Goal: Task Accomplishment & Management: Manage account settings

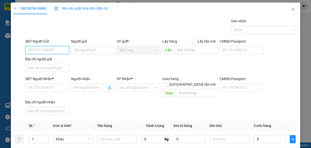
click at [57, 50] on input "SĐT Người Gửi" at bounding box center [47, 50] width 44 height 8
type input "0939832868"
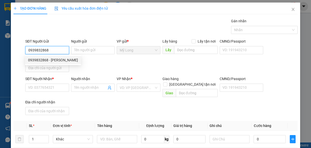
click at [52, 61] on div "0939832868 - [PERSON_NAME]" at bounding box center [53, 60] width 50 height 6
type input "[PERSON_NAME]"
type input "0939832868"
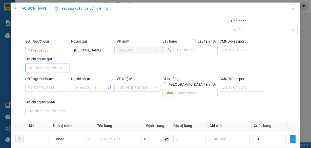
click at [51, 68] on input "Địa chỉ người gửi" at bounding box center [47, 68] width 44 height 8
click at [35, 68] on input "ẤP 2, MỸ HIỆP, ĐỒNG THÁP" at bounding box center [47, 68] width 44 height 8
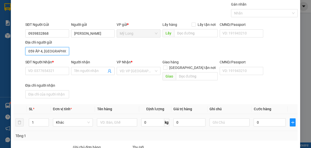
scroll to position [40, 0]
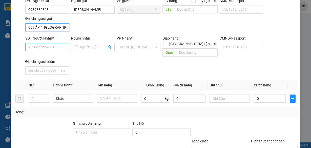
type input "059 ẤP 4, MỸ HIỆP, ĐỒNG THÁP"
click at [36, 44] on input "SĐT Người Nhận *" at bounding box center [47, 47] width 44 height 8
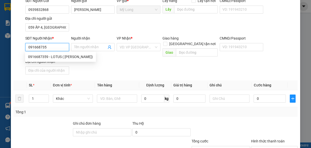
type input "0916687359"
click at [64, 56] on div "0916687359 - LOTUS ( CHU ANH TÚ)" at bounding box center [60, 57] width 65 height 6
type input "LOTUS ( CHU ANH TÚ)"
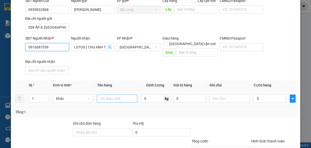
type input "0916687359"
click at [118, 94] on input "text" at bounding box center [117, 98] width 40 height 8
type input "HỘP"
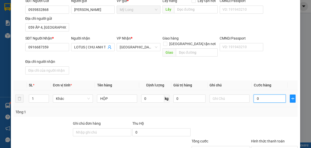
click at [265, 94] on input "0" at bounding box center [269, 98] width 32 height 8
type input "2"
type input "20"
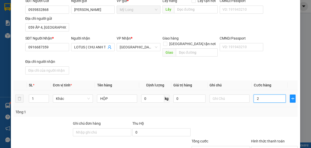
type input "20"
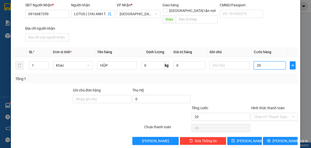
scroll to position [74, 0]
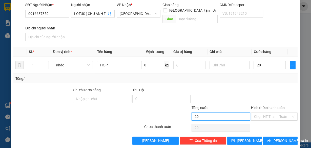
type input "20.000"
click at [238, 113] on input "20.000" at bounding box center [220, 116] width 58 height 8
drag, startPoint x: 251, startPoint y: 106, endPoint x: 253, endPoint y: 108, distance: 3.0
click at [251, 112] on div "Chọn HT Thanh Toán" at bounding box center [274, 116] width 47 height 8
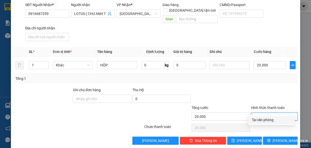
click at [265, 120] on div "Tại văn phòng" at bounding box center [271, 120] width 40 height 6
type input "0"
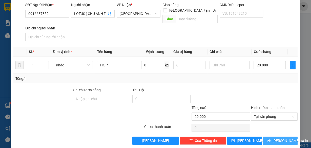
click at [275, 138] on span "[PERSON_NAME] và In" at bounding box center [289, 141] width 35 height 6
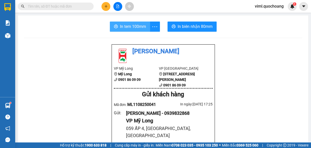
click at [131, 29] on span "In tem 100mm" at bounding box center [133, 26] width 26 height 6
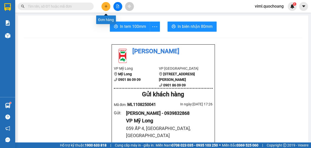
click at [107, 7] on icon "plus" at bounding box center [106, 7] width 4 height 4
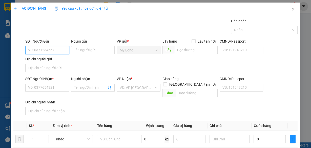
click at [51, 52] on input "SĐT Người Gửi" at bounding box center [47, 50] width 44 height 8
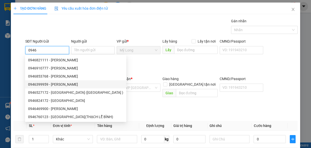
scroll to position [8, 0]
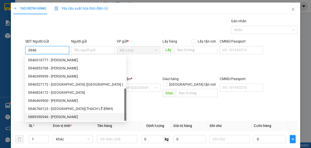
click at [69, 119] on div "0889390946 - NGÔ QUỐC VIỆT" at bounding box center [75, 117] width 95 height 6
type input "0889390946"
type input "[PERSON_NAME]"
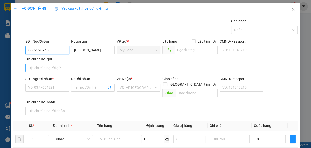
type input "0889390946"
click at [58, 68] on input "Địa chỉ người gửi" at bounding box center [47, 68] width 44 height 8
type input "ẤP 2, [GEOGRAPHIC_DATA], [GEOGRAPHIC_DATA]"
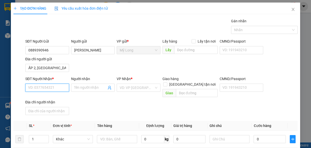
click at [38, 85] on input "SĐT Người Nhận *" at bounding box center [47, 87] width 44 height 8
type input "0939130395"
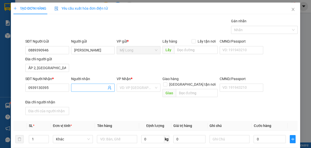
click at [80, 87] on input "Người nhận" at bounding box center [90, 88] width 33 height 6
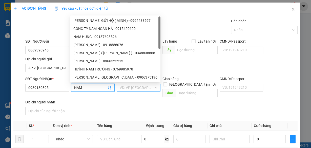
type input "NAM"
click at [126, 87] on input "search" at bounding box center [137, 88] width 34 height 8
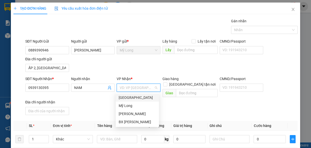
click at [125, 96] on div "[GEOGRAPHIC_DATA]" at bounding box center [137, 98] width 37 height 6
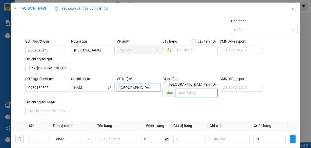
click at [187, 89] on input "text" at bounding box center [197, 93] width 42 height 8
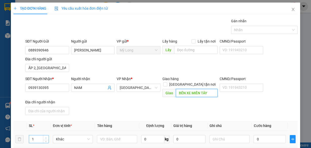
type input "BẾN XE MIỀN TÂY"
type input "2"
click at [46, 137] on icon "up" at bounding box center [46, 137] width 2 height 1
click at [115, 135] on input "text" at bounding box center [117, 139] width 40 height 8
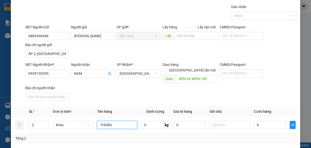
scroll to position [20, 0]
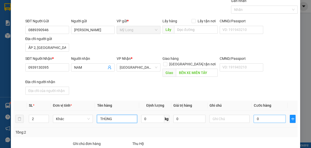
type input "THÙNG"
click at [260, 115] on input "0" at bounding box center [269, 119] width 32 height 8
type input "6"
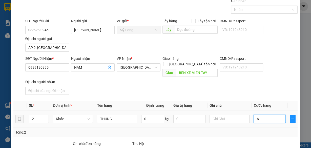
type input "60"
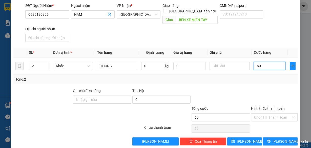
scroll to position [74, 0]
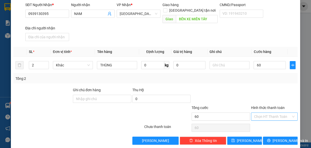
type input "60.000"
click at [263, 113] on input "Hình thức thanh toán" at bounding box center [272, 117] width 37 height 8
click at [260, 120] on div "Tại văn phòng" at bounding box center [271, 120] width 40 height 6
type input "0"
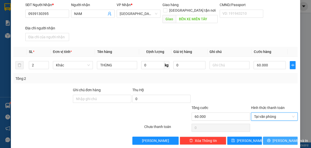
click at [265, 136] on button "[PERSON_NAME] và In" at bounding box center [280, 140] width 35 height 8
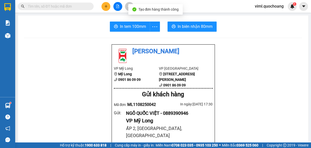
click at [188, 13] on main "In tem 100mm In biên nhận 80mm Quốc Hoàng VP Mỹ Long Mỹ Long 0901 86 09 09 VP S…" at bounding box center [155, 71] width 311 height 142
click at [187, 23] on button "In biên nhận 80mm" at bounding box center [191, 26] width 49 height 10
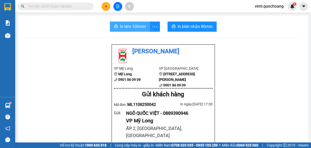
click at [137, 30] on button "In tem 100mm" at bounding box center [130, 26] width 40 height 10
click at [144, 25] on span "In tem 100mm" at bounding box center [133, 26] width 26 height 6
click at [135, 25] on span "In tem 100mm" at bounding box center [133, 26] width 26 height 6
click at [138, 24] on span "In tem 100mm" at bounding box center [133, 26] width 26 height 6
click at [301, 5] on icon "caret-down" at bounding box center [303, 6] width 5 height 5
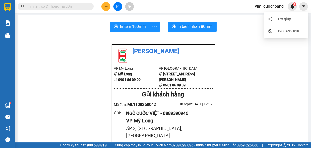
click at [267, 6] on span "viml.quochoang" at bounding box center [269, 6] width 37 height 6
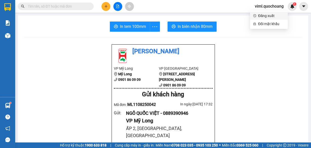
click at [269, 17] on span "Đăng xuất" at bounding box center [271, 16] width 27 height 6
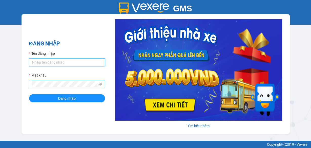
type input "oanhml.quochoang"
click at [29, 94] on button "Đăng nhập" at bounding box center [67, 98] width 76 height 8
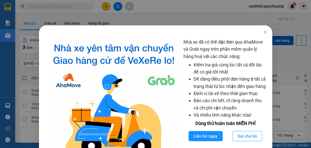
click at [261, 31] on div "Nhà xe đã có thể đặt đơn qua AhaMove và Grab ngay trên phần mềm quản lý hàng ho…" at bounding box center [155, 74] width 311 height 148
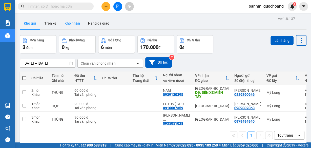
click at [63, 20] on button "Kho nhận" at bounding box center [72, 23] width 24 height 12
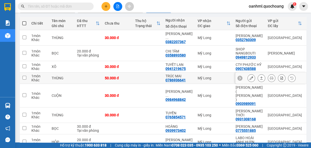
scroll to position [61, 0]
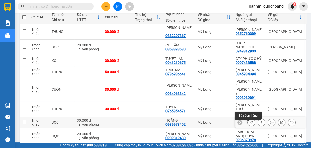
click at [249, 124] on icon at bounding box center [251, 122] width 4 height 4
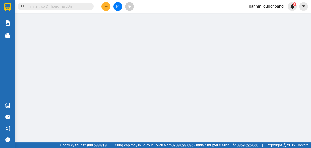
type input "0775551885"
type input "[PERSON_NAME]"
type input "KÝ TÚC XÁ TRƯỜNG [GEOGRAPHIC_DATA] , THỦ [GEOGRAPHIC_DATA]"
type input "0939973402"
type input "HOÀNG"
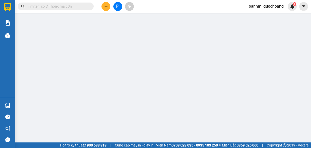
type input "30.000"
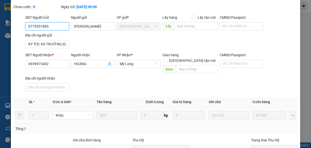
scroll to position [81, 0]
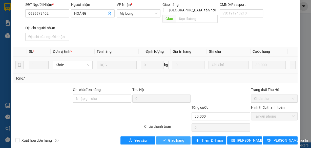
click at [174, 137] on span "Giao hàng" at bounding box center [176, 140] width 16 height 6
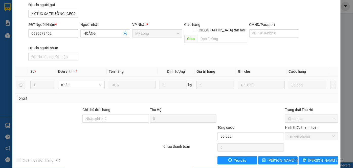
scroll to position [0, 0]
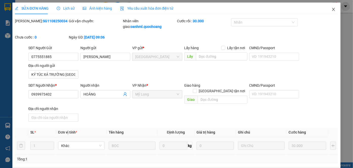
click at [310, 11] on icon "close" at bounding box center [333, 9] width 4 height 4
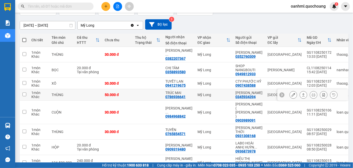
scroll to position [46, 0]
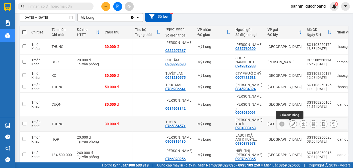
click at [292, 123] on icon at bounding box center [294, 124] width 4 height 4
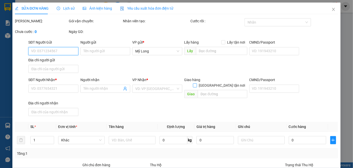
type input "0931308168"
type input "[PERSON_NAME] THỚI"
type input "143/46 TRƯỜNG CHINH Q12"
type input "0765854571"
type input "TUYỀN"
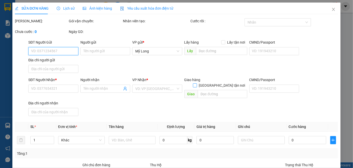
type input "30.000"
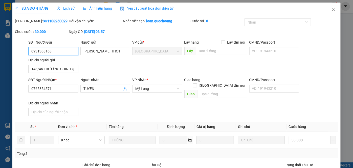
scroll to position [55, 0]
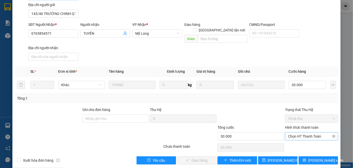
click at [309, 132] on span "Chọn HT Thanh Toán" at bounding box center [311, 136] width 47 height 8
click at [309, 138] on div "Tại văn phòng" at bounding box center [308, 140] width 47 height 6
type input "0"
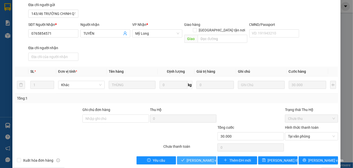
click at [195, 147] on span "[PERSON_NAME] và Giao hàng" at bounding box center [211, 160] width 49 height 6
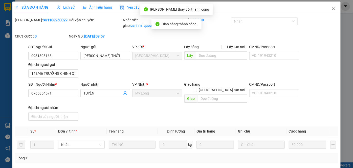
scroll to position [0, 0]
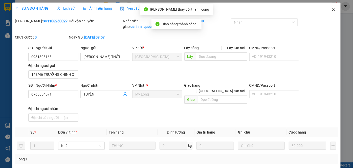
click at [310, 10] on icon "close" at bounding box center [333, 9] width 4 height 4
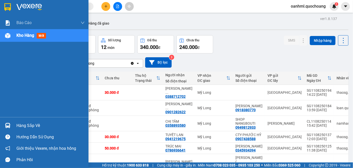
click at [26, 126] on div "Hàng sắp về" at bounding box center [50, 126] width 68 height 8
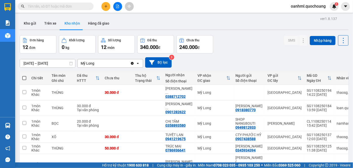
click at [240, 48] on section "Kết quả tìm kiếm ( 0 ) Bộ lọc No Data oanhml.quochoang 1 Báo cáo Báo cáo dòng t…" at bounding box center [176, 84] width 353 height 168
click at [92, 23] on button "Hàng đã giao" at bounding box center [98, 23] width 29 height 12
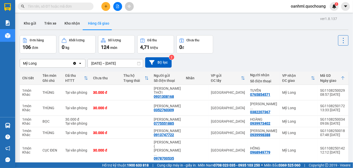
drag, startPoint x: 77, startPoint y: 22, endPoint x: 128, endPoint y: 38, distance: 53.1
click at [77, 22] on button "Kho nhận" at bounding box center [72, 23] width 24 height 12
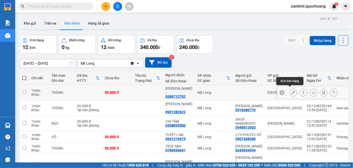
click at [290, 92] on button at bounding box center [293, 92] width 7 height 9
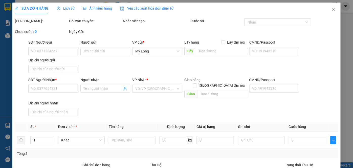
type input "0388712702"
type input "[PERSON_NAME]"
type input "30.000"
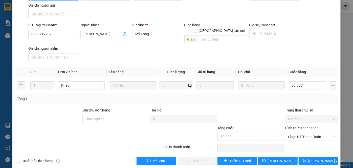
scroll to position [55, 0]
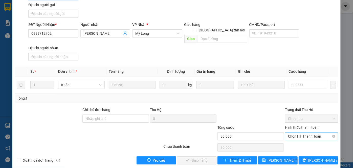
click at [310, 132] on span "Chọn HT Thanh Toán" at bounding box center [311, 136] width 47 height 8
click at [310, 142] on div "Tại văn phòng" at bounding box center [308, 140] width 47 height 6
type input "0"
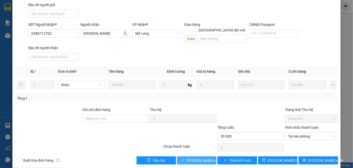
click at [198, 147] on span "[PERSON_NAME] và Giao hàng" at bounding box center [211, 160] width 49 height 6
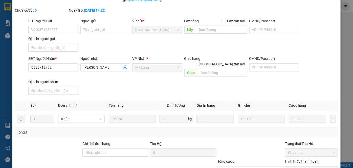
scroll to position [0, 0]
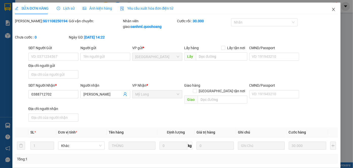
click at [310, 10] on icon "close" at bounding box center [333, 9] width 3 height 3
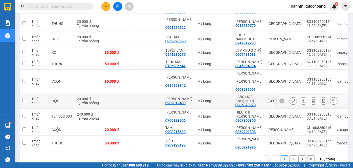
scroll to position [92, 0]
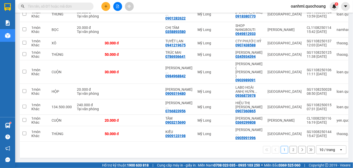
click at [310, 147] on div "10 / trang" at bounding box center [327, 149] width 16 height 5
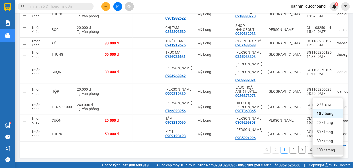
click at [310, 145] on div "100 / trang" at bounding box center [328, 149] width 30 height 9
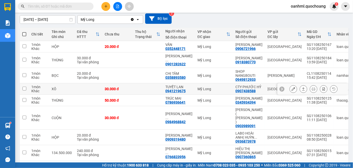
scroll to position [40, 0]
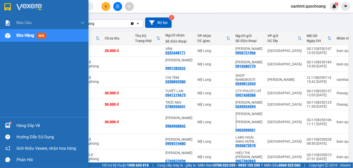
click at [34, 128] on div "Hàng sắp về" at bounding box center [50, 126] width 68 height 8
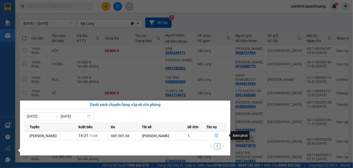
click at [218, 136] on icon "file-done" at bounding box center [217, 135] width 4 height 4
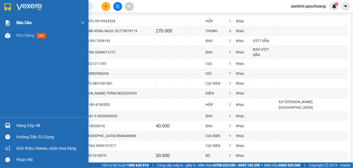
scroll to position [164, 0]
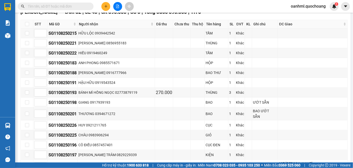
click at [82, 7] on input "text" at bounding box center [58, 7] width 60 height 6
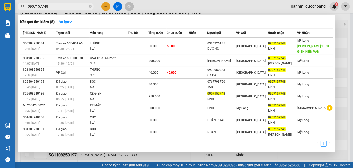
type input "0907157748"
click at [310, 42] on div at bounding box center [176, 84] width 353 height 168
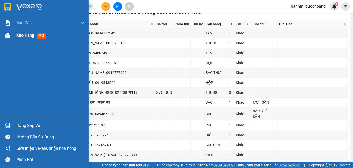
click at [28, 33] on span "Kho hàng" at bounding box center [25, 35] width 18 height 5
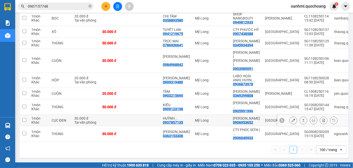
scroll to position [24, 0]
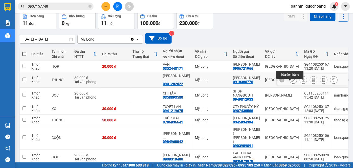
click at [292, 81] on icon at bounding box center [294, 80] width 4 height 4
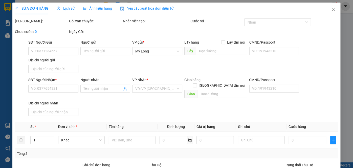
type input "0918380770"
type input "[PERSON_NAME]"
type input "65 [PERSON_NAME] ĐẠT P5 Q5"
type input "0901282622"
type input "[PERSON_NAME]"
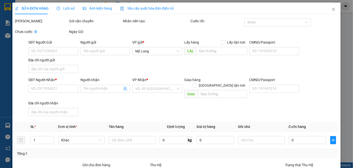
type input "30.000"
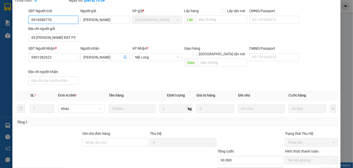
scroll to position [55, 0]
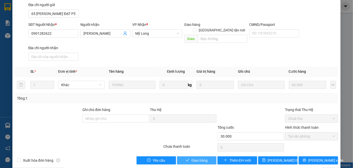
click at [203, 147] on span "Giao hàng" at bounding box center [199, 160] width 16 height 6
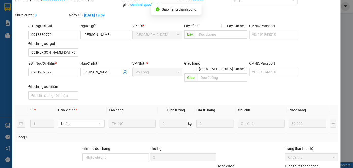
scroll to position [0, 0]
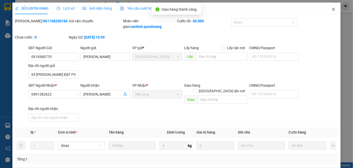
click at [310, 9] on icon "close" at bounding box center [333, 9] width 3 height 3
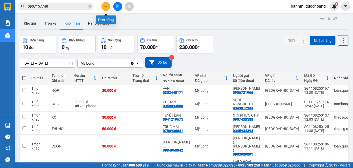
click at [106, 6] on icon "plus" at bounding box center [106, 7] width 4 height 4
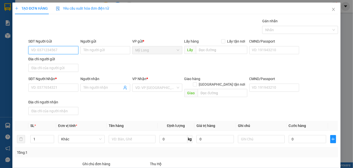
click at [54, 51] on input "SĐT Người Gửi" at bounding box center [53, 50] width 50 height 8
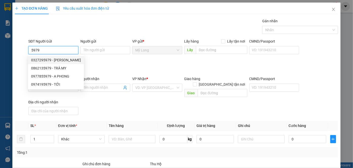
click at [54, 58] on div "0327295979 - [PERSON_NAME]" at bounding box center [56, 60] width 50 height 6
type input "0327295979"
type input "[PERSON_NAME]"
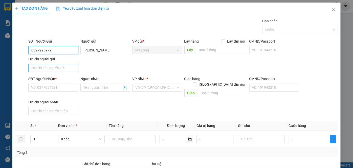
type input "0327295979"
click at [50, 70] on input "Địa chỉ người gửi" at bounding box center [53, 68] width 50 height 8
type input "ẤP 1, [GEOGRAPHIC_DATA], [GEOGRAPHIC_DATA]"
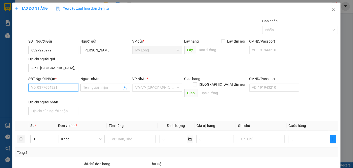
click at [49, 86] on input "SĐT Người Nhận *" at bounding box center [53, 87] width 50 height 8
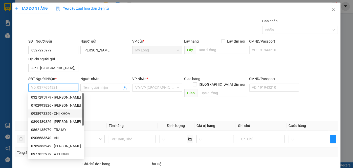
click at [63, 116] on div "0938973359 - CHỊ KHOA" at bounding box center [56, 113] width 50 height 6
type input "0938973359"
type input "CHỊ KHOA"
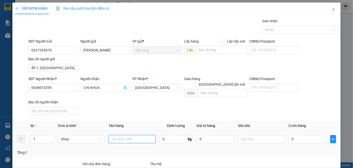
click at [115, 135] on input "text" at bounding box center [132, 139] width 47 height 8
type input "THÙNG"
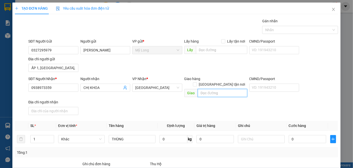
click at [214, 89] on input "text" at bounding box center [223, 93] width 50 height 8
type input "BẾN XE MIỀN TÂY"
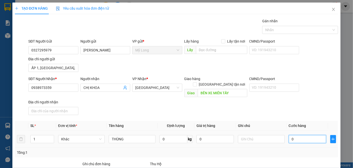
click at [296, 135] on input "0" at bounding box center [307, 139] width 37 height 8
type input "4"
type input "40"
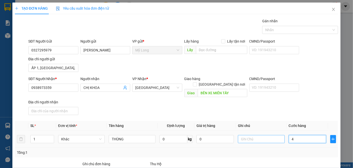
type input "40"
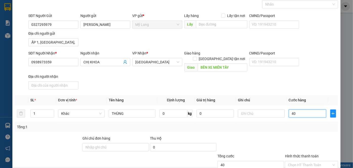
scroll to position [54, 0]
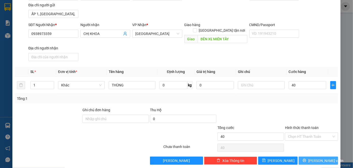
type input "40.000"
click at [310, 147] on span "[PERSON_NAME] và In" at bounding box center [325, 161] width 35 height 6
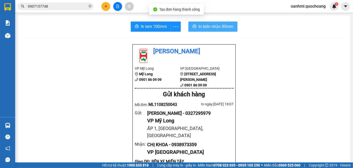
click at [215, 24] on span "In biên nhận 80mm" at bounding box center [215, 26] width 35 height 6
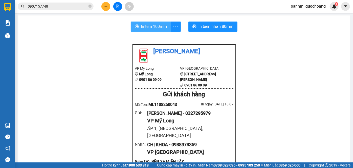
click at [155, 27] on span "In tem 100mm" at bounding box center [154, 26] width 26 height 6
click at [141, 24] on span "In tem 100mm" at bounding box center [154, 26] width 26 height 6
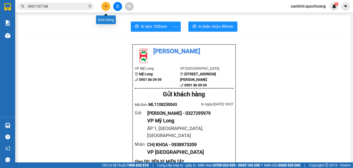
click at [102, 6] on button at bounding box center [105, 6] width 9 height 9
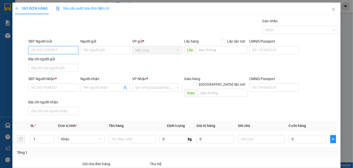
click at [61, 52] on input "SĐT Người Gửi" at bounding box center [53, 50] width 50 height 8
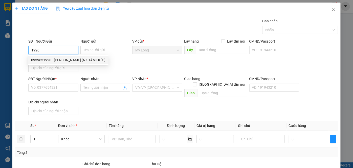
click at [105, 61] on div "0939631920 - [PERSON_NAME] (NK TÂM ĐỨC)" at bounding box center [68, 60] width 74 height 6
type input "0939631920"
type input "[PERSON_NAME] (NK TÂM ĐỨC)"
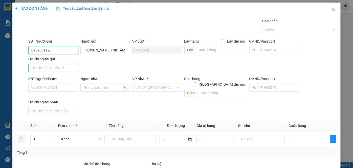
type input "0939631920"
drag, startPoint x: 71, startPoint y: 71, endPoint x: 67, endPoint y: 64, distance: 7.2
click at [71, 71] on input "Địa chỉ người gửi" at bounding box center [53, 68] width 50 height 8
type input "ẤP 2, [GEOGRAPHIC_DATA], [GEOGRAPHIC_DATA]"
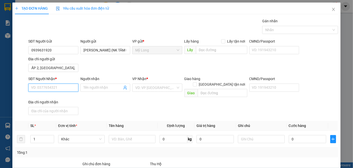
click at [63, 88] on input "SĐT Người Nhận *" at bounding box center [53, 87] width 50 height 8
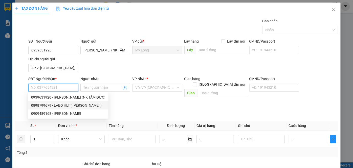
click at [91, 105] on div "0898799679 - LABO HLT ( [PERSON_NAME] )" at bounding box center [68, 105] width 74 height 6
type input "0898799679"
type input "LABO HLT ( [PERSON_NAME] )"
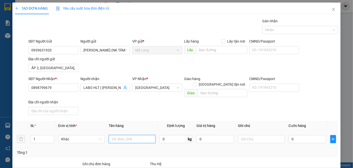
click at [119, 135] on input "text" at bounding box center [132, 139] width 47 height 8
type input "HỘP"
click at [294, 135] on input "0" at bounding box center [307, 139] width 37 height 8
type input "2"
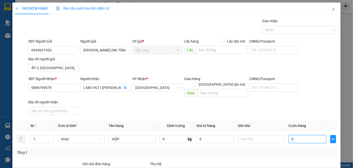
type input "2"
type input "20"
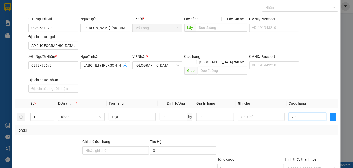
scroll to position [46, 0]
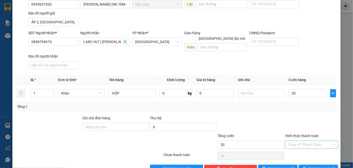
type input "20.000"
click at [292, 141] on input "Hình thức thanh toán" at bounding box center [309, 145] width 43 height 8
click at [291, 147] on div "Tại văn phòng" at bounding box center [308, 148] width 47 height 6
type input "0"
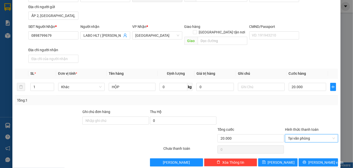
scroll to position [54, 0]
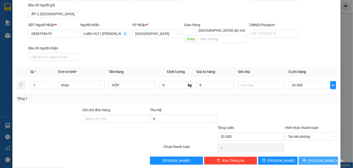
drag, startPoint x: 313, startPoint y: 155, endPoint x: 299, endPoint y: 149, distance: 14.7
click at [310, 147] on span "[PERSON_NAME] và In" at bounding box center [325, 161] width 35 height 6
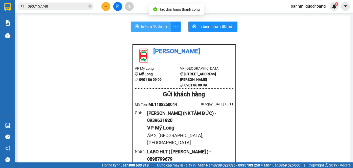
click at [156, 27] on span "In tem 100mm" at bounding box center [154, 26] width 26 height 6
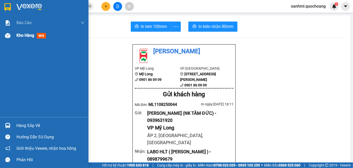
click at [17, 35] on span "Kho hàng" at bounding box center [25, 35] width 18 height 5
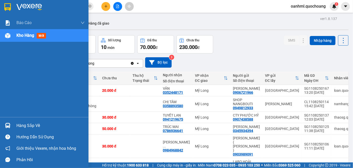
click at [26, 126] on div "Hàng sắp về" at bounding box center [50, 126] width 68 height 8
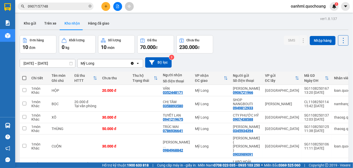
click at [222, 59] on section "Kết quả tìm kiếm ( 8 ) Bộ lọc Mã ĐH Trạng thái Món hàng Thu hộ Tổng cước Chưa c…" at bounding box center [176, 84] width 353 height 168
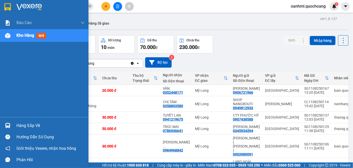
click at [29, 127] on div "Hàng sắp về" at bounding box center [50, 126] width 68 height 8
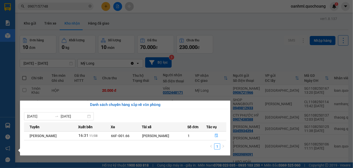
click at [230, 56] on section "Kết quả tìm kiếm ( 8 ) Bộ lọc Mã ĐH Trạng thái Món hàng Thu hộ Tổng cước Chưa c…" at bounding box center [176, 84] width 353 height 168
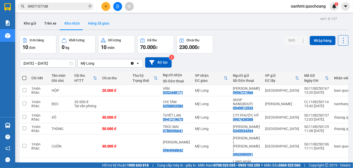
click at [108, 24] on button "Hàng đã giao" at bounding box center [98, 23] width 29 height 12
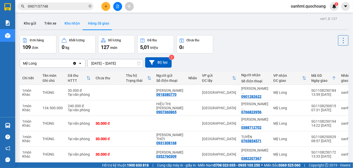
click at [73, 25] on button "Kho nhận" at bounding box center [72, 23] width 24 height 12
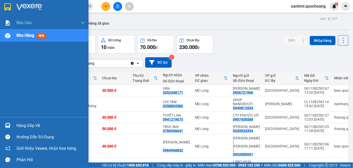
click at [37, 124] on div "Hàng sắp về" at bounding box center [50, 126] width 68 height 8
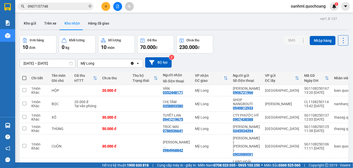
click at [231, 54] on section "Kết quả tìm kiếm ( 8 ) Bộ lọc Mã ĐH Trạng thái Món hàng Thu hộ Tổng cước Chưa c…" at bounding box center [176, 84] width 353 height 168
click at [32, 26] on button "Kho gửi" at bounding box center [30, 23] width 20 height 12
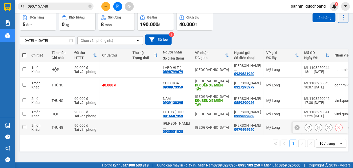
scroll to position [23, 0]
click at [169, 129] on div "[PERSON_NAME] ..." at bounding box center [176, 125] width 27 height 8
checkbox input "true"
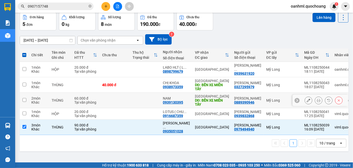
click at [156, 99] on td at bounding box center [145, 100] width 30 height 15
checkbox input "true"
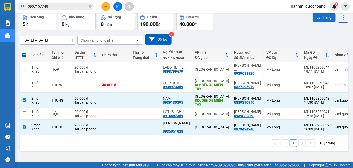
click at [310, 18] on button "Lên hàng" at bounding box center [324, 17] width 23 height 9
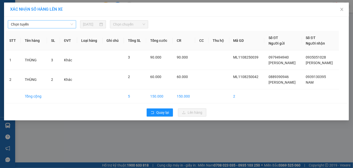
click at [73, 24] on div "Chọn tuyến" at bounding box center [42, 24] width 68 height 8
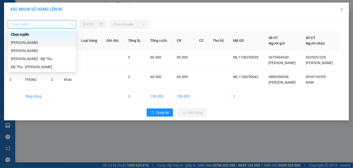
click at [48, 43] on div "[PERSON_NAME]" at bounding box center [42, 43] width 62 height 6
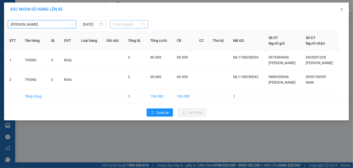
click at [115, 22] on span "Chọn chuyến" at bounding box center [129, 24] width 32 height 8
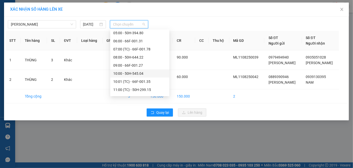
scroll to position [194, 0]
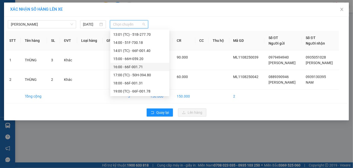
click at [131, 70] on div "16:00 - 66F-001.71" at bounding box center [139, 67] width 59 height 8
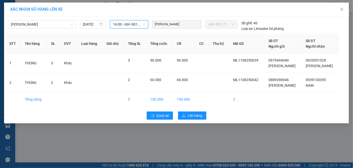
click at [133, 24] on span "16:00 - 66F-001.71" at bounding box center [129, 24] width 32 height 8
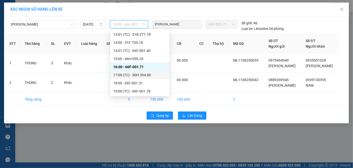
click at [129, 75] on div "17:00 (TC) - 50H-394.80" at bounding box center [139, 75] width 53 height 6
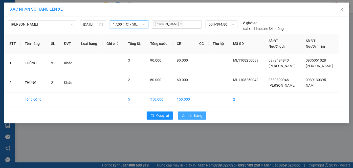
click at [203, 115] on button "Lên hàng" at bounding box center [192, 115] width 28 height 8
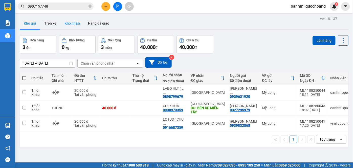
click at [75, 24] on button "Kho nhận" at bounding box center [72, 23] width 24 height 12
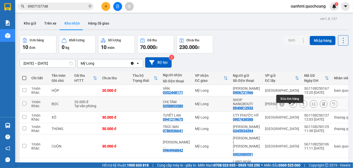
click at [292, 105] on icon at bounding box center [294, 104] width 4 height 4
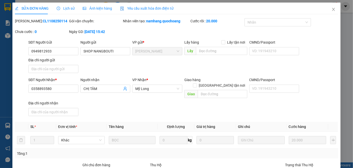
type input "0949812933"
type input "SHOP NANGBOUTI"
type input "0358893580"
type input "CHỊ TÂM"
type input "20.000"
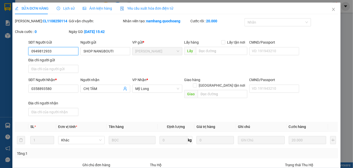
scroll to position [53, 0]
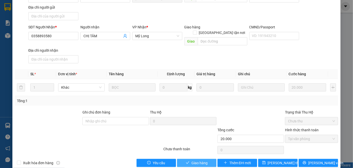
click at [209, 147] on button "Giao hàng" at bounding box center [196, 163] width 39 height 8
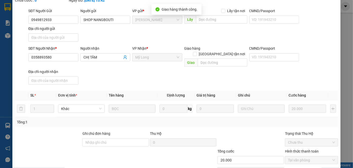
scroll to position [0, 0]
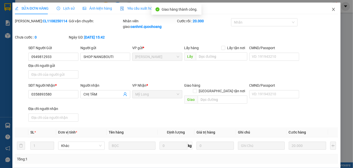
click at [310, 9] on icon "close" at bounding box center [333, 9] width 3 height 3
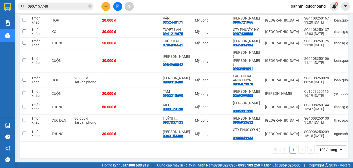
scroll to position [85, 0]
click at [310, 147] on div "100 / trang" at bounding box center [328, 149] width 18 height 5
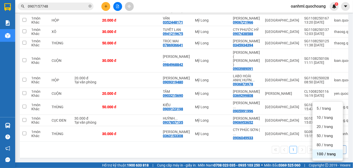
click at [310, 147] on span "100 / trang" at bounding box center [326, 153] width 19 height 5
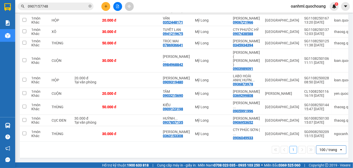
scroll to position [0, 0]
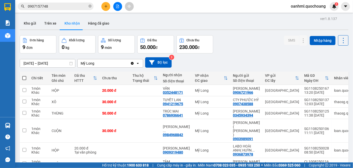
click at [40, 64] on input "[DATE] – [DATE]" at bounding box center [47, 63] width 55 height 8
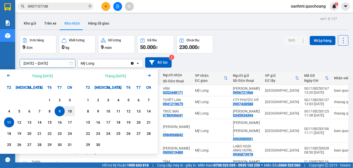
click at [7, 74] on icon "Arrow Left" at bounding box center [9, 75] width 6 height 6
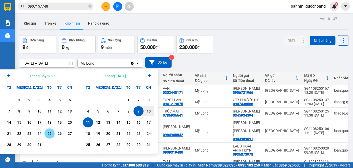
click at [52, 132] on div "25" at bounding box center [49, 133] width 7 height 6
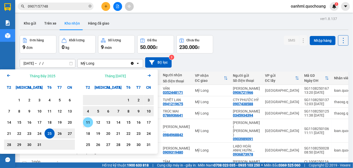
click at [89, 122] on div "11" at bounding box center [87, 122] width 7 height 6
type input "[DATE] – [DATE]"
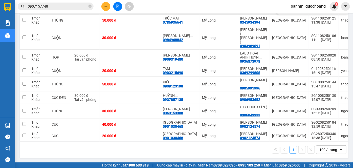
scroll to position [116, 0]
click at [292, 96] on icon at bounding box center [294, 98] width 4 height 4
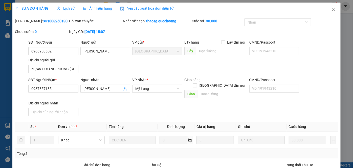
type input "0906953652"
type input "[PERSON_NAME]"
type input "50/45 ĐƯỜNG PHONG [GEOGRAPHIC_DATA]"
type input "0937857135"
type input "[PERSON_NAME]"
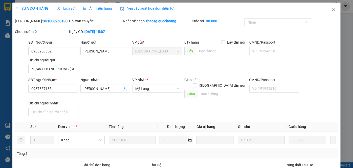
type input "30.000"
click at [67, 6] on span "Lịch sử" at bounding box center [66, 8] width 18 height 4
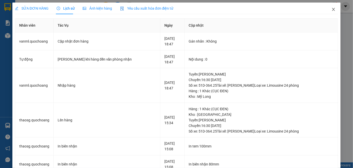
click at [310, 8] on icon "close" at bounding box center [333, 9] width 4 height 4
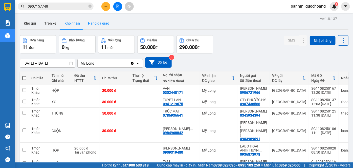
click at [98, 22] on button "Hàng đã giao" at bounding box center [98, 23] width 29 height 12
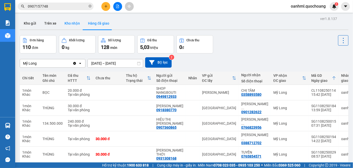
drag, startPoint x: 72, startPoint y: 25, endPoint x: 72, endPoint y: 20, distance: 4.3
click at [72, 24] on button "Kho nhận" at bounding box center [72, 23] width 24 height 12
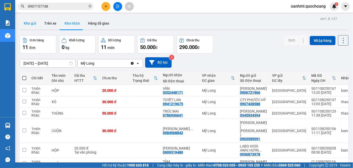
click at [30, 26] on button "Kho gửi" at bounding box center [30, 23] width 20 height 12
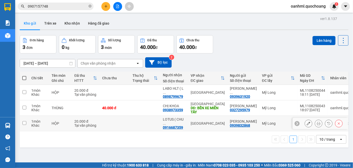
click at [166, 125] on div "0916687359" at bounding box center [173, 127] width 20 height 4
click at [148, 120] on td at bounding box center [145, 123] width 30 height 15
checkbox input "true"
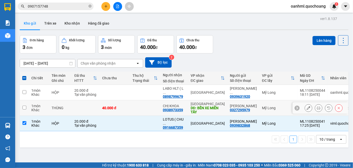
click at [155, 107] on td at bounding box center [145, 107] width 30 height 15
checkbox input "true"
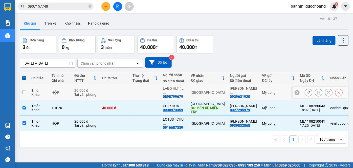
click at [153, 92] on td at bounding box center [145, 92] width 30 height 15
checkbox input "true"
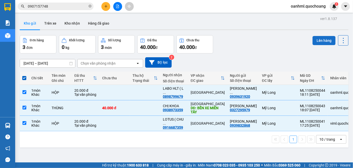
click at [310, 39] on button "Lên hàng" at bounding box center [324, 40] width 23 height 9
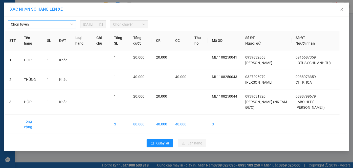
click at [13, 26] on span "Chọn tuyến" at bounding box center [42, 24] width 62 height 8
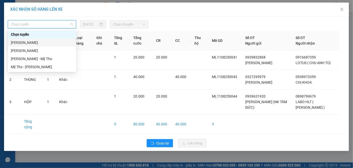
click at [15, 42] on div "[PERSON_NAME]" at bounding box center [42, 43] width 62 height 6
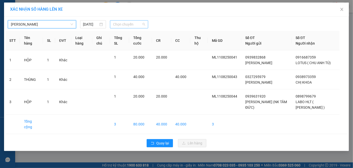
click at [120, 24] on span "Chọn chuyến" at bounding box center [129, 24] width 32 height 8
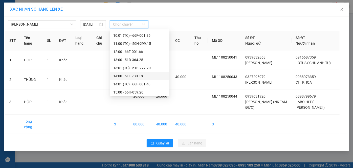
scroll to position [194, 0]
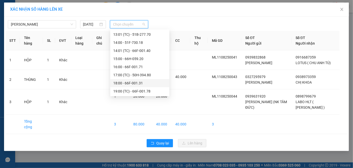
click at [125, 83] on div "18:00 - 66F-001.31" at bounding box center [139, 83] width 53 height 6
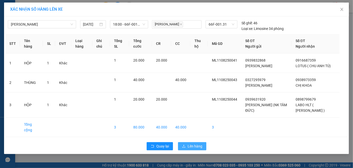
click at [200, 146] on span "Lên hàng" at bounding box center [195, 146] width 15 height 6
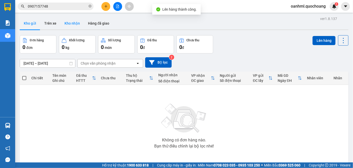
click at [69, 26] on button "Kho nhận" at bounding box center [72, 23] width 24 height 12
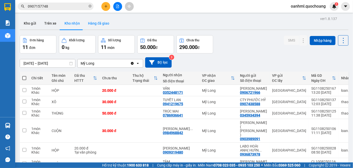
click at [103, 20] on button "Hàng đã giao" at bounding box center [98, 23] width 29 height 12
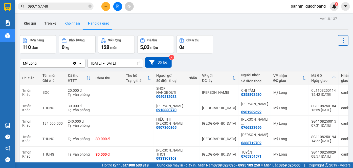
click at [67, 21] on button "Kho nhận" at bounding box center [72, 23] width 24 height 12
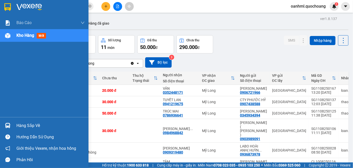
click at [21, 123] on div "Hàng sắp về" at bounding box center [50, 126] width 68 height 8
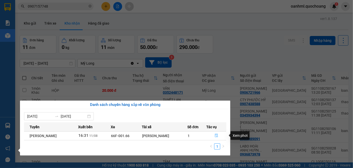
click at [218, 136] on icon "file-done" at bounding box center [217, 135] width 4 height 4
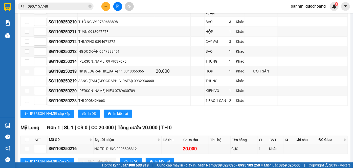
scroll to position [416, 0]
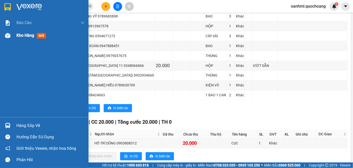
click at [14, 35] on div "Kho hàng mới" at bounding box center [44, 35] width 88 height 13
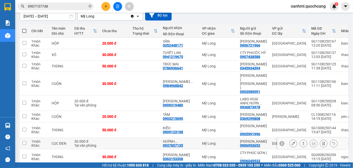
scroll to position [70, 0]
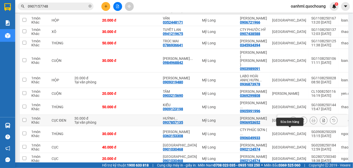
click at [290, 125] on button at bounding box center [293, 120] width 7 height 9
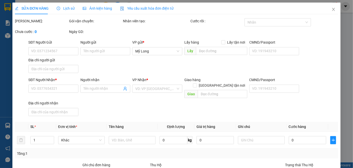
type input "0906953652"
type input "[PERSON_NAME]"
type input "50/45 ĐƯỜNG PHONG [GEOGRAPHIC_DATA]"
type input "0937857135"
type input "[PERSON_NAME]"
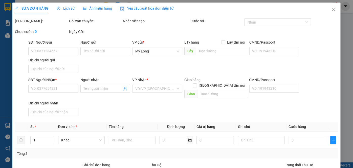
type input "30.000"
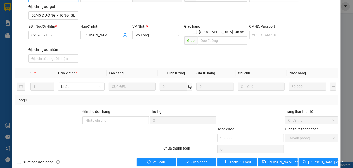
scroll to position [55, 0]
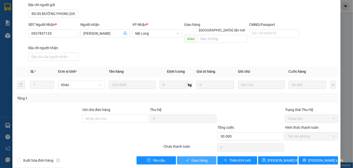
click at [202, 147] on span "Giao hàng" at bounding box center [199, 160] width 16 height 6
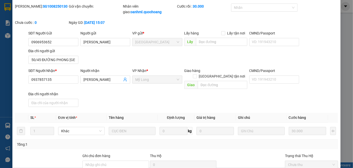
scroll to position [0, 0]
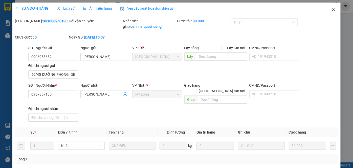
click at [310, 9] on icon "close" at bounding box center [333, 9] width 3 height 3
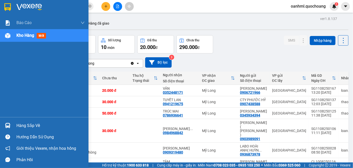
click at [30, 127] on div "Hàng sắp về" at bounding box center [50, 126] width 68 height 8
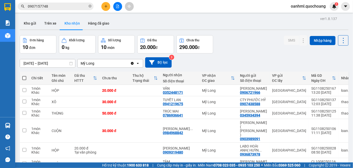
click at [243, 62] on section "Kết quả tìm kiếm ( 8 ) Bộ lọc Mã ĐH Trạng thái Món hàng Thu hộ Tổng cước Chưa c…" at bounding box center [176, 84] width 353 height 168
click at [27, 24] on button "Kho gửi" at bounding box center [30, 23] width 20 height 12
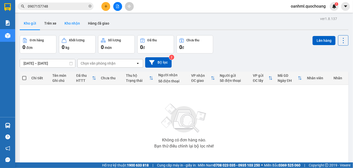
click at [75, 26] on button "Kho nhận" at bounding box center [72, 23] width 24 height 12
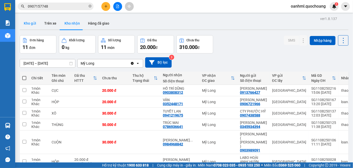
click at [25, 20] on button "Kho gửi" at bounding box center [30, 23] width 20 height 12
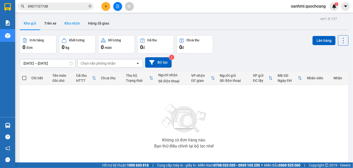
click at [69, 24] on button "Kho nhận" at bounding box center [72, 23] width 24 height 12
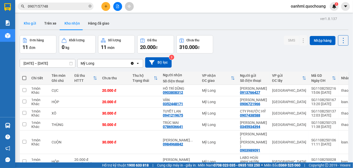
click at [32, 20] on button "Kho gửi" at bounding box center [30, 23] width 20 height 12
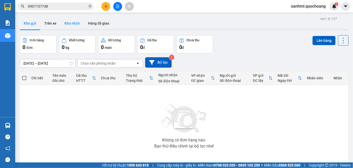
click at [59, 25] on button "Trên xe" at bounding box center [50, 23] width 20 height 12
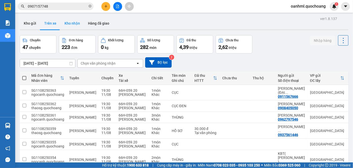
click at [68, 25] on button "Kho nhận" at bounding box center [72, 23] width 24 height 12
type input "[DATE] – [DATE]"
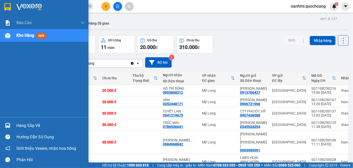
click at [25, 125] on div "Hàng sắp về" at bounding box center [50, 126] width 68 height 8
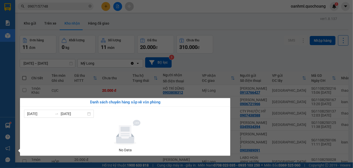
click at [245, 41] on section "Kết quả tìm kiếm ( 8 ) Bộ lọc Mã ĐH Trạng thái Món hàng Thu hộ Tổng cước Chưa c…" at bounding box center [176, 84] width 353 height 168
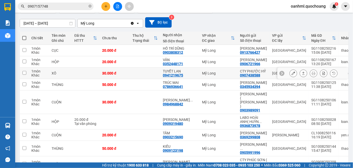
scroll to position [46, 0]
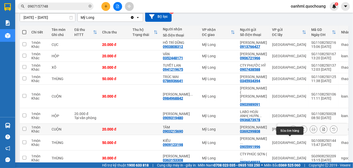
click at [292, 131] on icon at bounding box center [294, 129] width 4 height 4
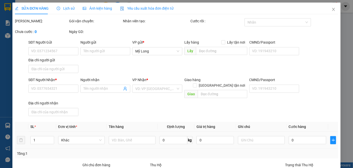
type input "0369299808"
type input "[PERSON_NAME]"
type input "KHU 500 CĂN,[GEOGRAPHIC_DATA], [GEOGRAPHIC_DATA]"
type input "0903215690"
type input "TÂM"
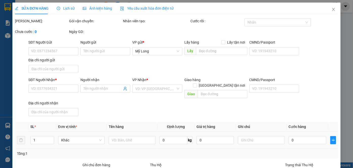
type input "20.000"
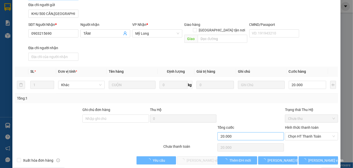
scroll to position [55, 0]
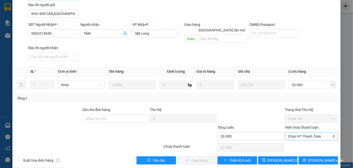
click at [301, 132] on span "Chọn HT Thanh Toán" at bounding box center [311, 136] width 47 height 8
click at [299, 143] on div "Tại văn phòng" at bounding box center [308, 140] width 53 height 8
type input "0"
click at [194, 147] on span "[PERSON_NAME] và Giao hàng" at bounding box center [211, 160] width 49 height 6
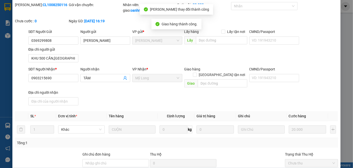
scroll to position [0, 0]
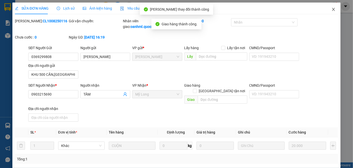
click at [310, 10] on icon "close" at bounding box center [333, 9] width 4 height 4
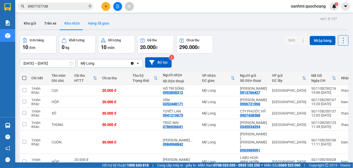
click at [108, 24] on button "Hàng đã giao" at bounding box center [98, 23] width 29 height 12
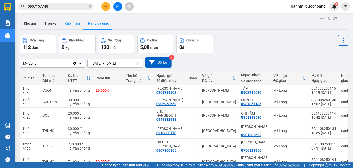
click at [70, 25] on button "Kho nhận" at bounding box center [72, 23] width 24 height 12
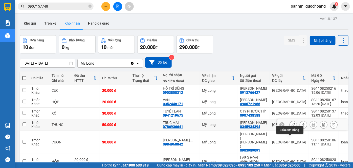
click at [292, 126] on icon at bounding box center [294, 125] width 4 height 4
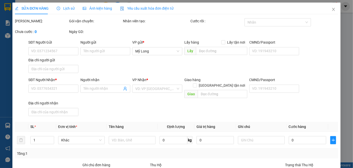
type input "0345934394"
type input "[PERSON_NAME]"
type input "134 TÂY HÒA P.[GEOGRAPHIC_DATA] A TP THỦ ĐỨC HCM"
type input "0786936641"
type input "TRÚC MAI"
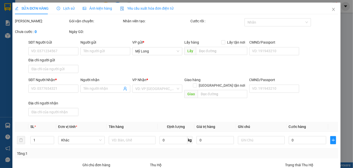
type input "50.000"
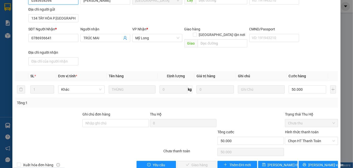
scroll to position [55, 0]
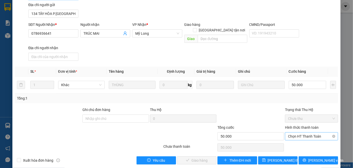
click at [301, 132] on span "Chọn HT Thanh Toán" at bounding box center [311, 136] width 47 height 8
click at [297, 141] on div "Tại văn phòng" at bounding box center [308, 140] width 47 height 6
type input "0"
click at [184, 147] on button "[PERSON_NAME] và Giao hàng" at bounding box center [196, 160] width 39 height 8
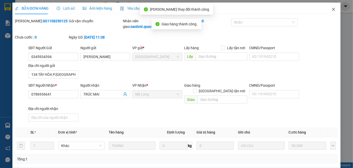
scroll to position [0, 0]
click at [310, 9] on icon "close" at bounding box center [333, 9] width 4 height 4
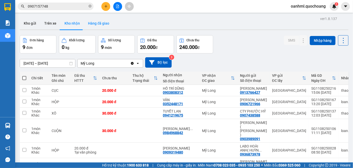
click at [98, 24] on button "Hàng đã giao" at bounding box center [98, 23] width 29 height 12
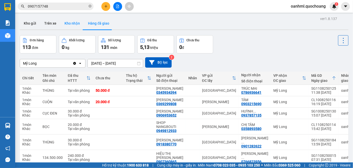
click at [74, 20] on button "Kho nhận" at bounding box center [72, 23] width 24 height 12
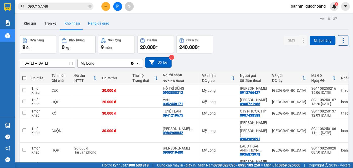
click at [106, 22] on button "Hàng đã giao" at bounding box center [98, 23] width 29 height 12
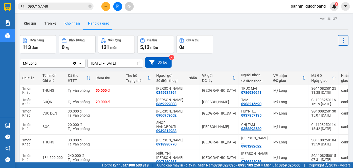
click at [68, 24] on button "Kho nhận" at bounding box center [72, 23] width 24 height 12
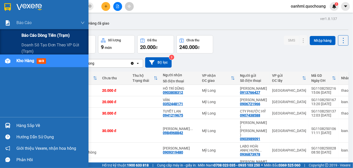
click at [30, 34] on span "Báo cáo dòng tiền (trạm)" at bounding box center [45, 35] width 48 height 6
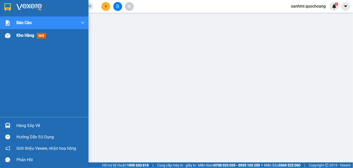
click at [26, 36] on span "Kho hàng" at bounding box center [25, 35] width 18 height 5
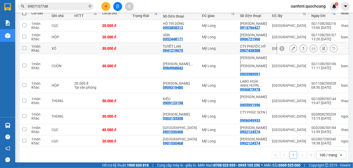
scroll to position [69, 0]
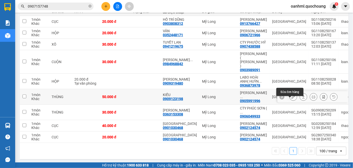
click at [292, 98] on icon at bounding box center [294, 97] width 4 height 4
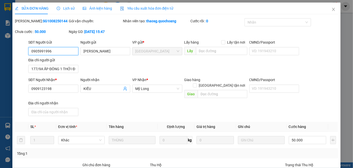
type input "0905991996"
type input "[PERSON_NAME]"
type input "177/9A ẤP ĐÔNG 1 THỚI ĐÔNG [GEOGRAPHIC_DATA]"
type input "0909123198"
type input "KIỀU"
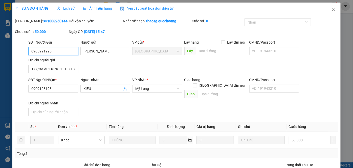
type input "50.000"
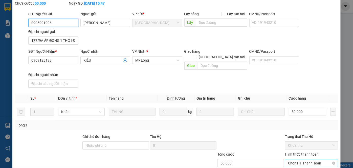
scroll to position [55, 0]
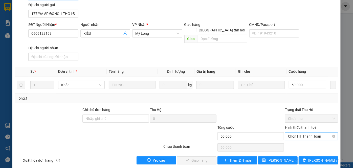
click at [290, 132] on span "Chọn HT Thanh Toán" at bounding box center [311, 136] width 47 height 8
click at [290, 137] on div "Tại văn phòng" at bounding box center [308, 140] width 47 height 6
type input "0"
click at [202, 147] on span "[PERSON_NAME] và Giao hàng" at bounding box center [211, 160] width 49 height 6
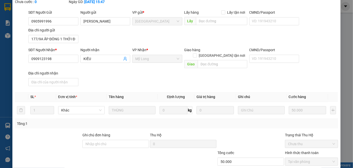
scroll to position [0, 0]
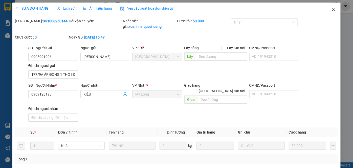
click at [310, 10] on icon "close" at bounding box center [333, 9] width 4 height 4
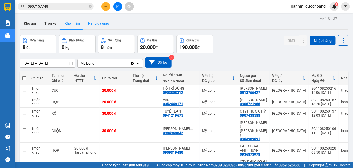
click at [104, 23] on button "Hàng đã giao" at bounding box center [98, 23] width 29 height 12
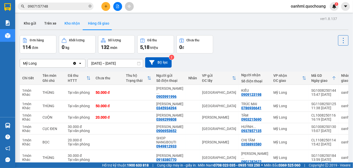
drag, startPoint x: 75, startPoint y: 24, endPoint x: 72, endPoint y: 28, distance: 4.7
click at [75, 24] on button "Kho nhận" at bounding box center [72, 23] width 24 height 12
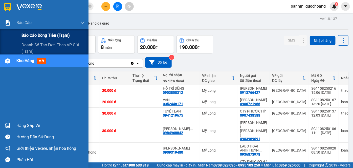
click at [27, 34] on span "Báo cáo dòng tiền (trạm)" at bounding box center [45, 35] width 48 height 6
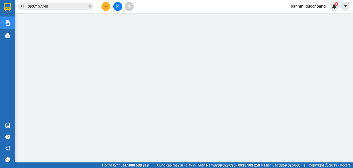
click at [310, 8] on span "oanhml.quochoang" at bounding box center [308, 6] width 43 height 6
click at [310, 7] on span "oanhml.quochoang" at bounding box center [308, 6] width 43 height 6
click at [309, 5] on span "oanhml.quochoang" at bounding box center [308, 6] width 43 height 6
click at [307, 17] on span "Đăng xuất" at bounding box center [310, 16] width 33 height 6
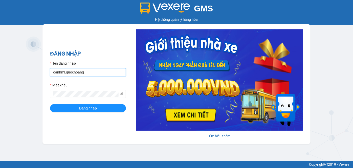
click at [88, 75] on input "oanhml.quochoang" at bounding box center [88, 72] width 76 height 8
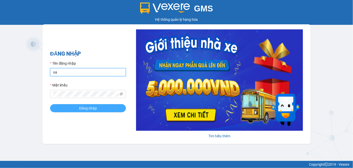
type input "o"
